Goal: Find specific page/section: Find specific page/section

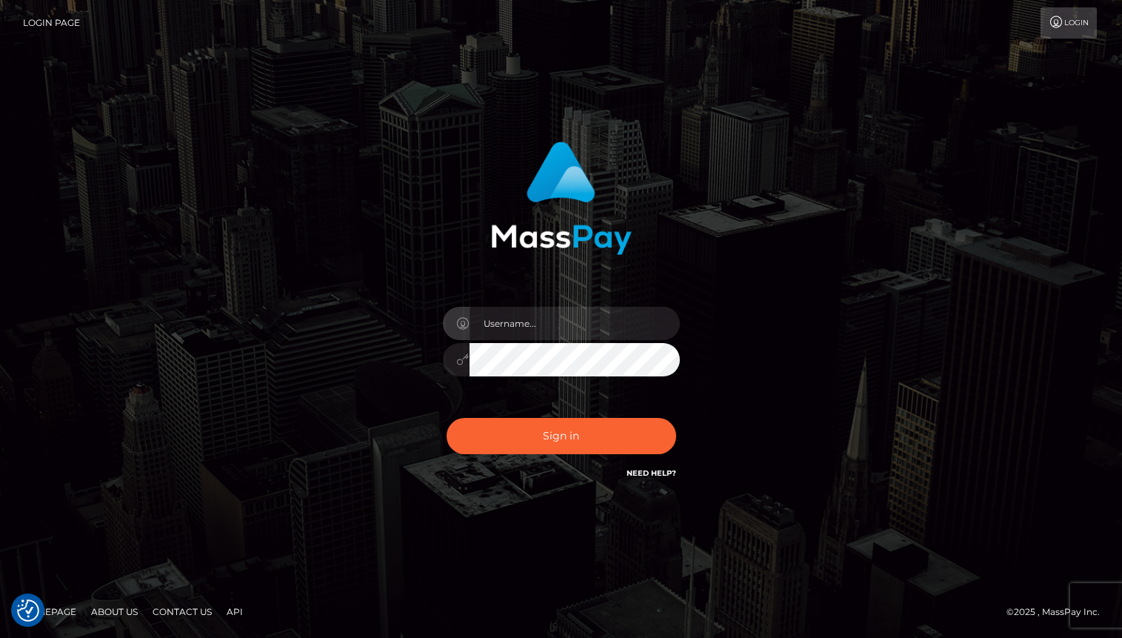
type input "oli.fanvue"
click at [536, 330] on input "text" at bounding box center [575, 323] width 210 height 33
type input "oli.fanvue"
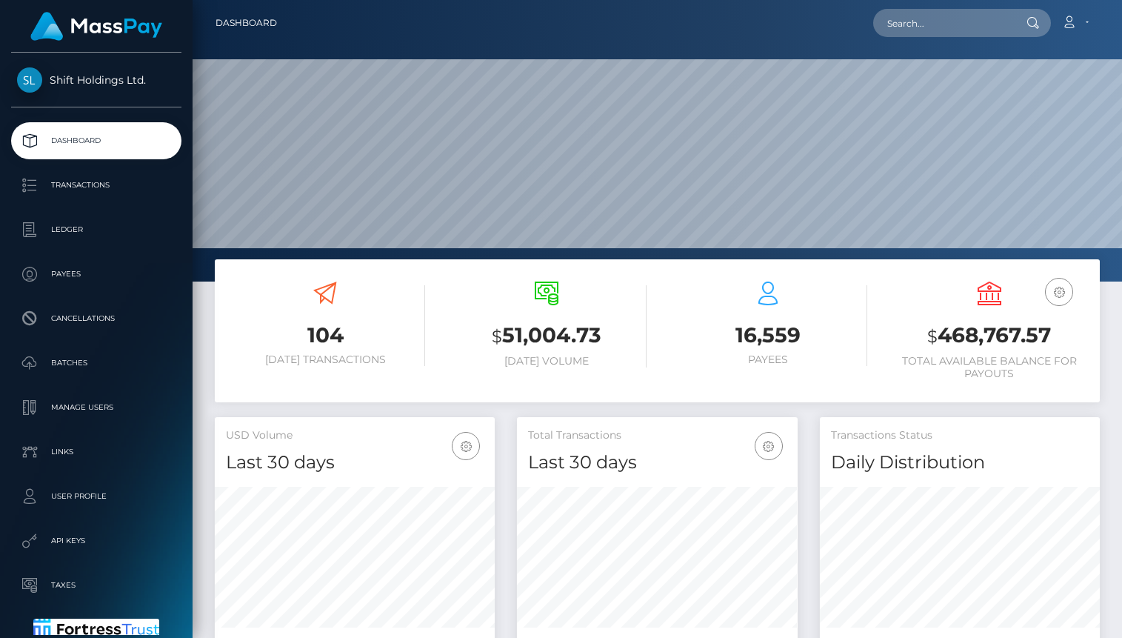
scroll to position [262, 280]
click at [959, 28] on input "text" at bounding box center [942, 23] width 139 height 28
paste input "[EMAIL_ADDRESS][DOMAIN_NAME]"
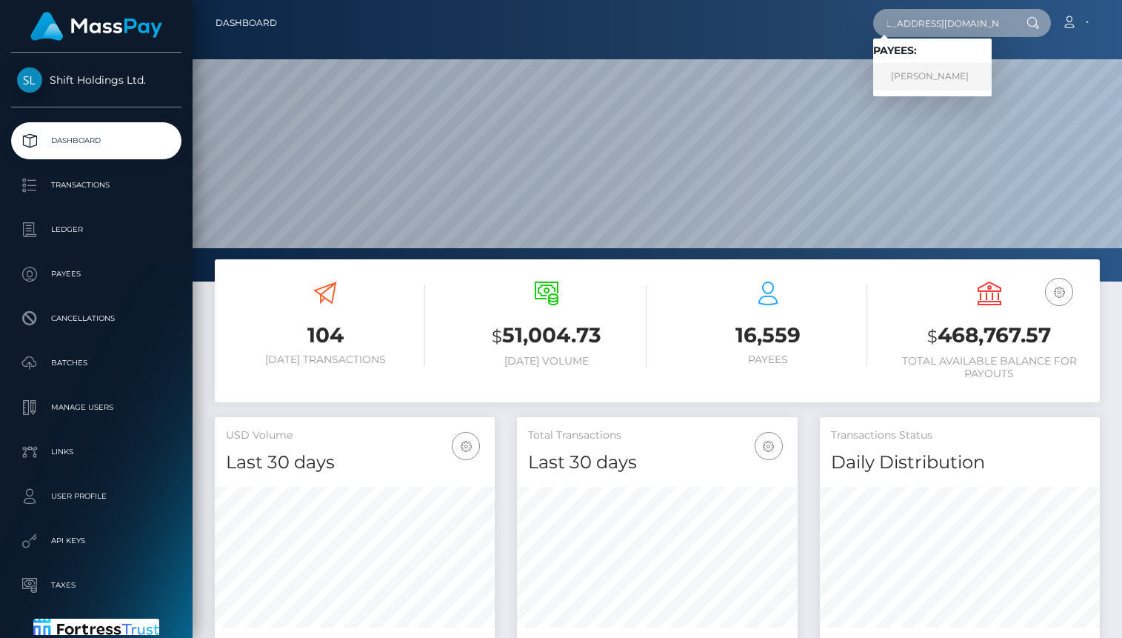
type input "[EMAIL_ADDRESS][DOMAIN_NAME]"
click at [961, 76] on link "BELINDA NARKIE AMANOR" at bounding box center [932, 76] width 119 height 27
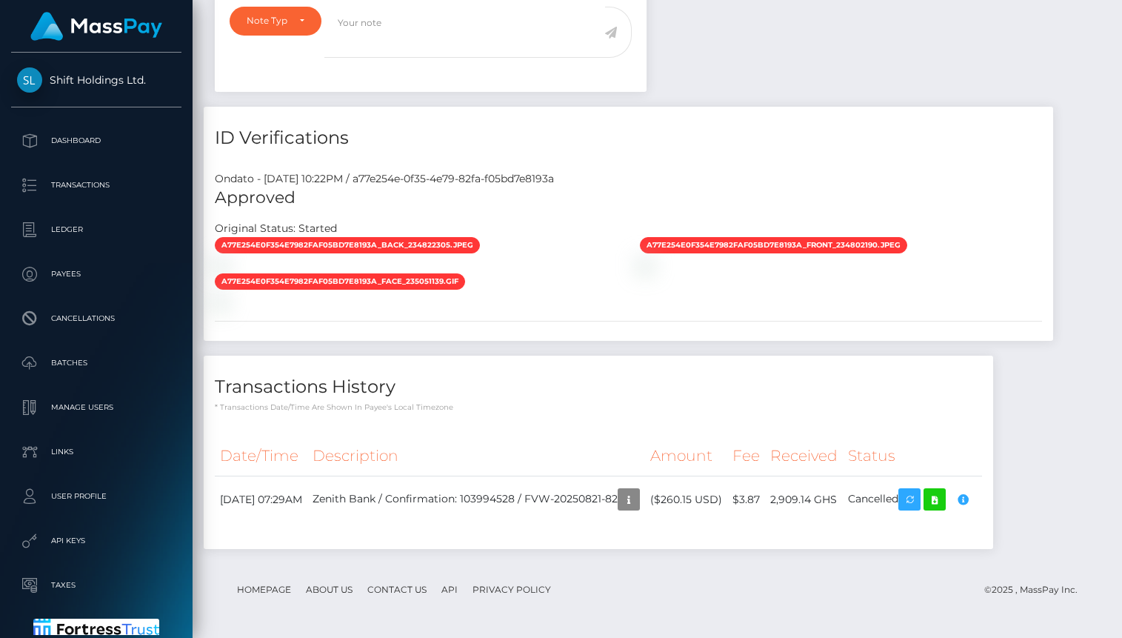
scroll to position [1071, 0]
